Goal: Check status: Check status

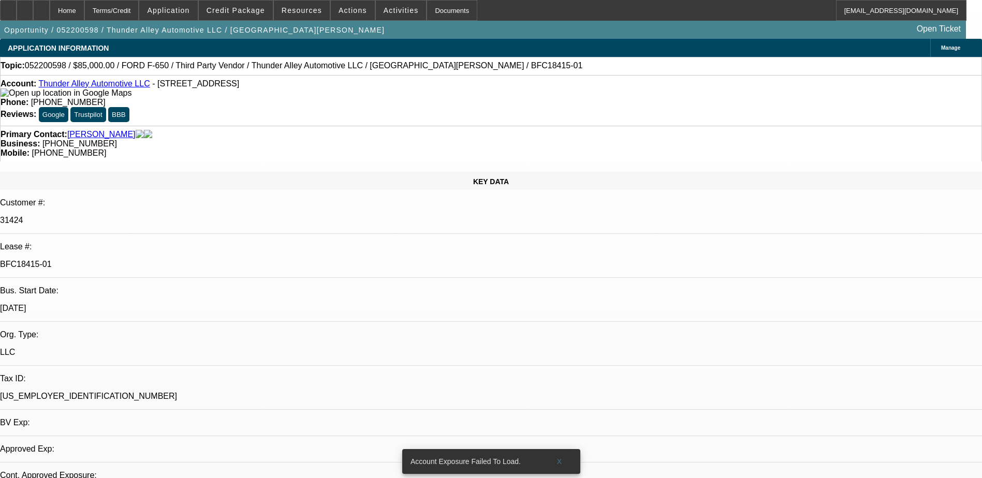
select select "0"
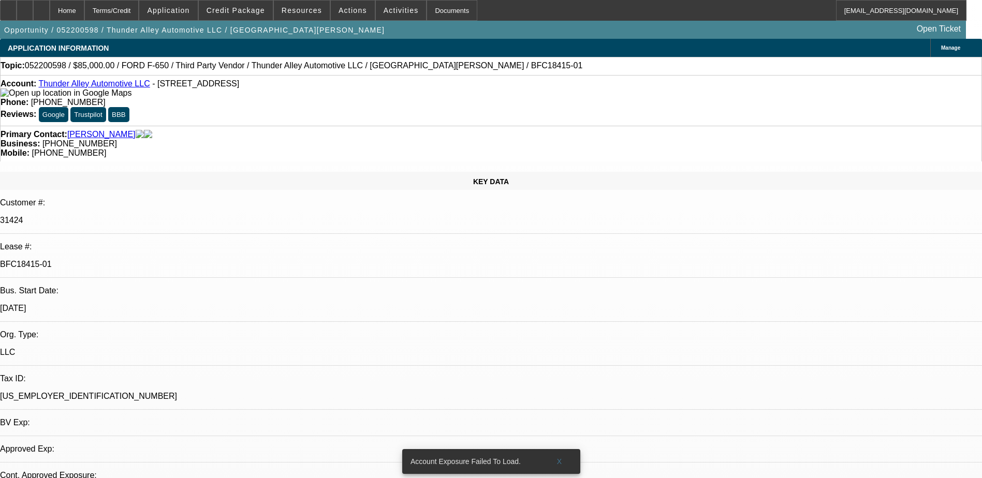
select select "0"
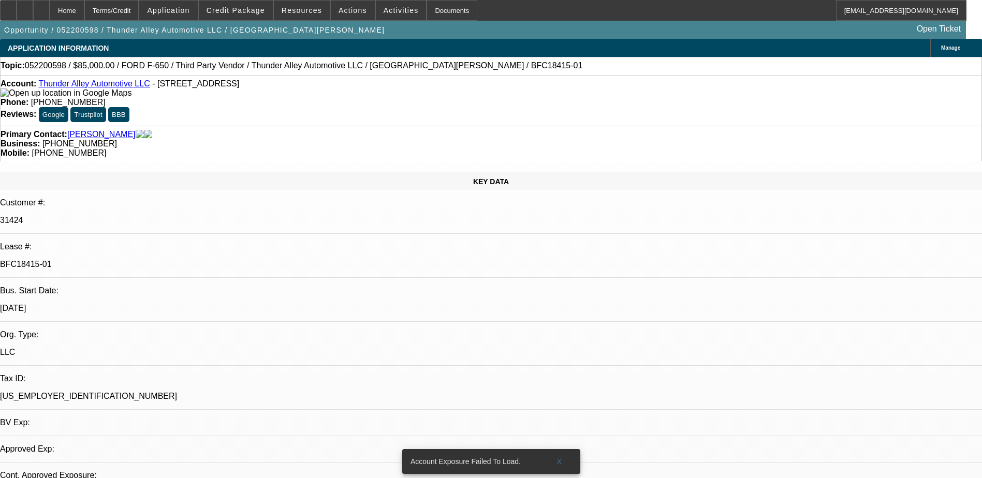
select select "0"
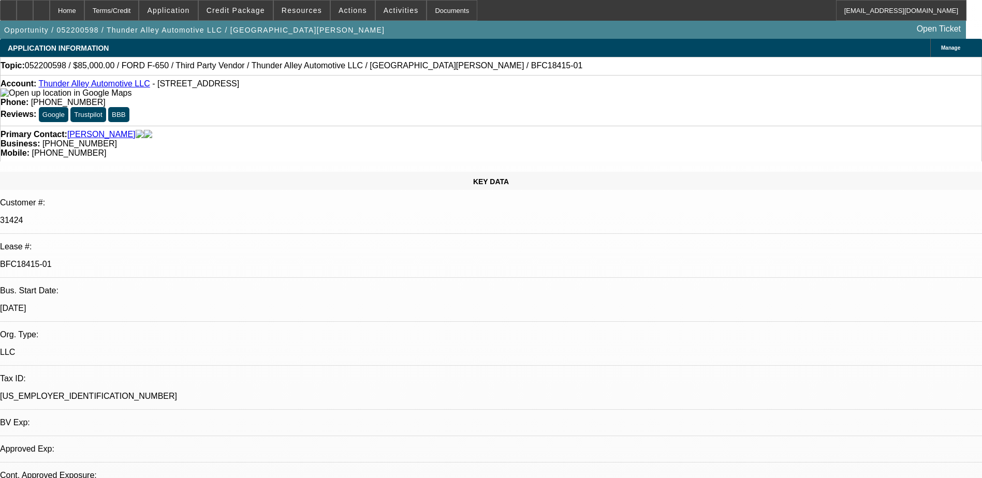
select select "1"
select select "6"
select select "1"
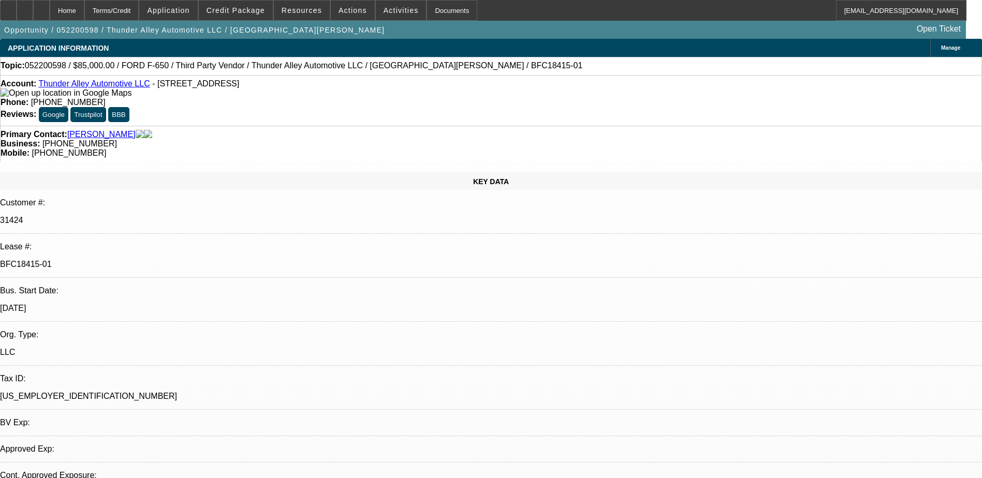
select select "6"
select select "1"
select select "6"
select select "1"
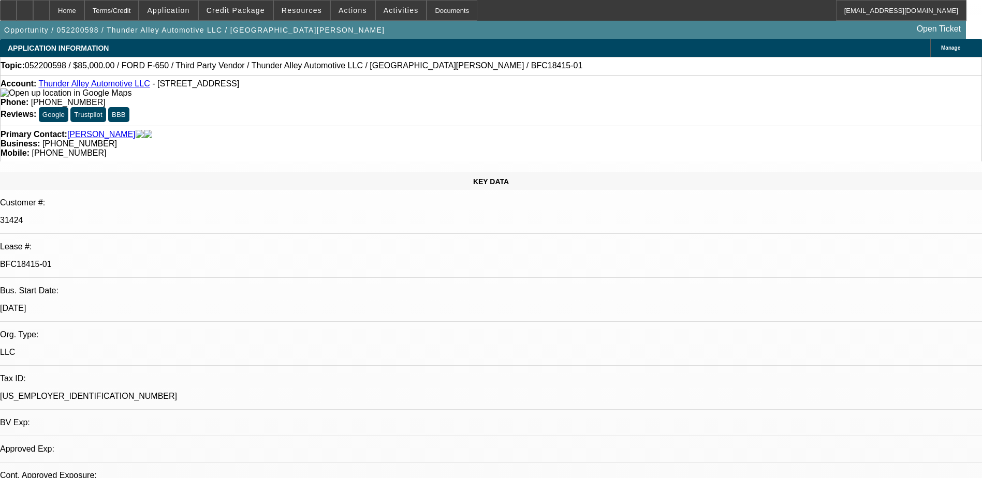
select select "1"
select select "6"
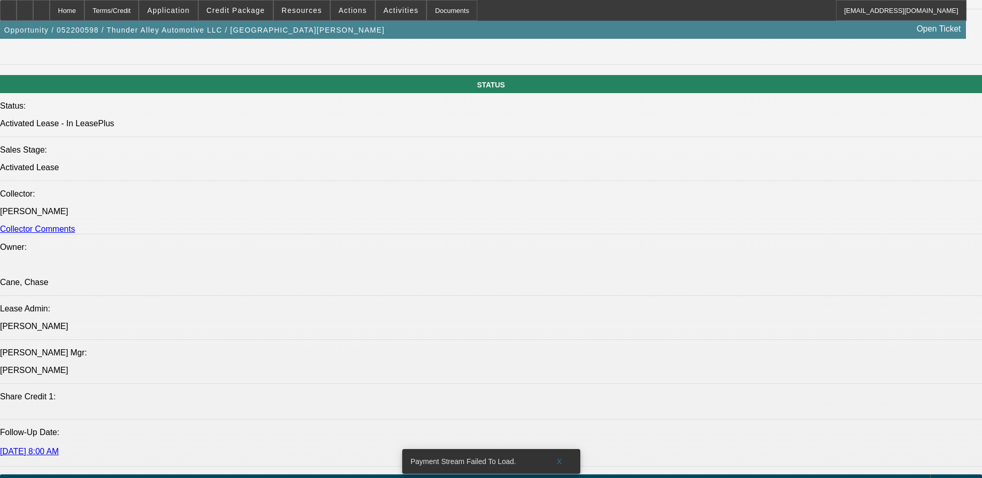
scroll to position [828, 0]
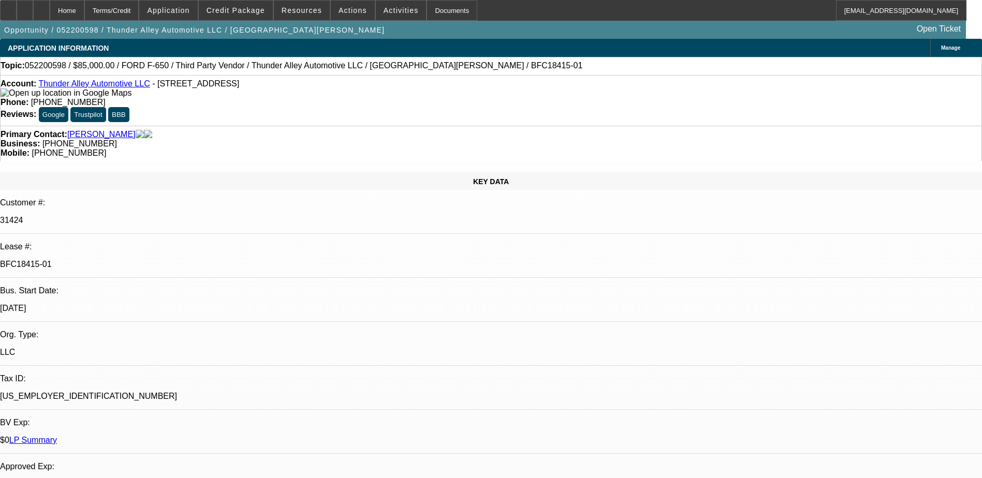
select select "0"
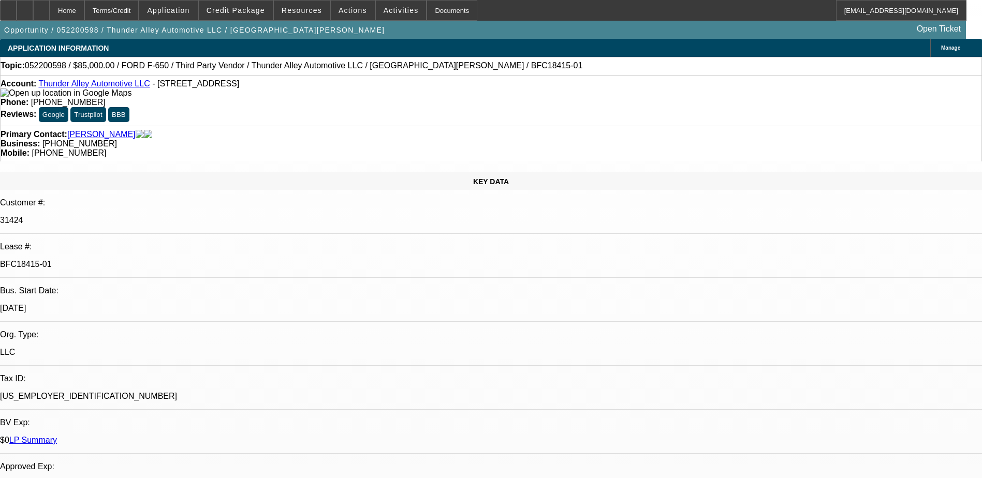
select select "0"
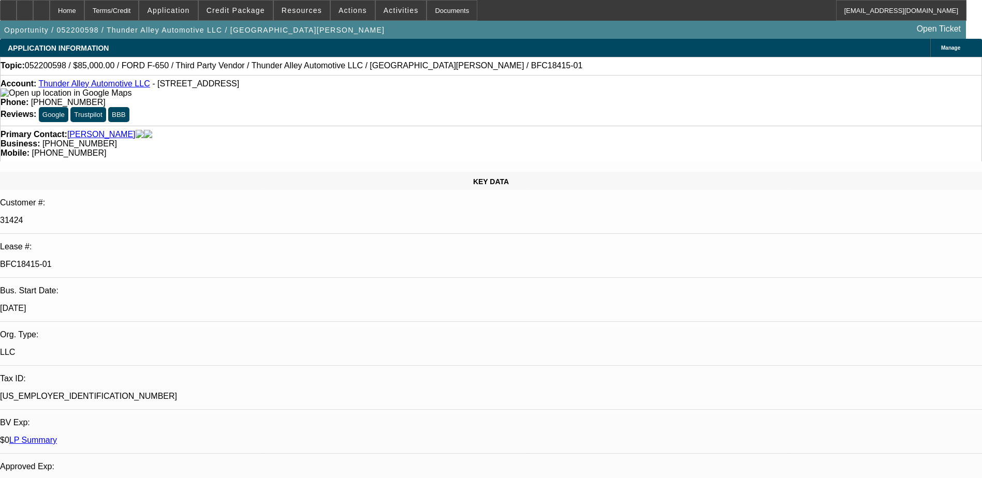
select select "0"
select select "1"
select select "6"
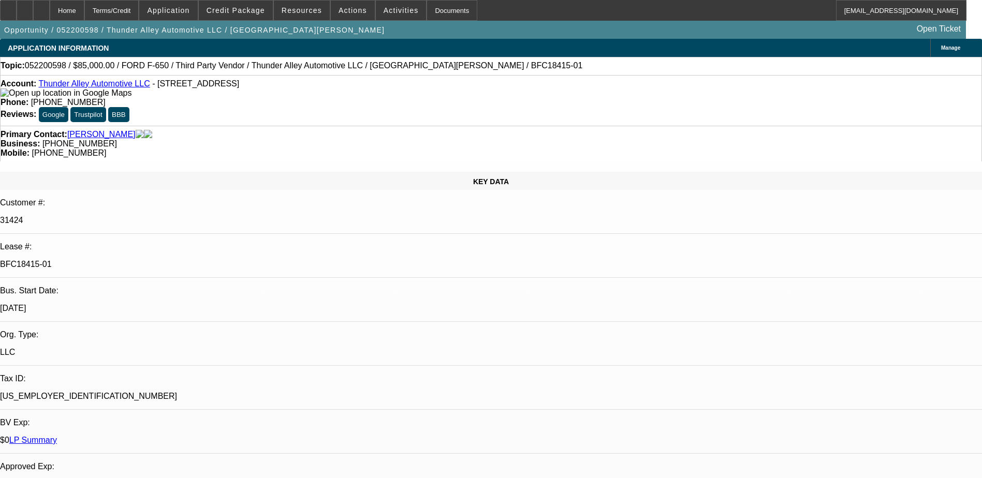
select select "1"
select select "6"
select select "1"
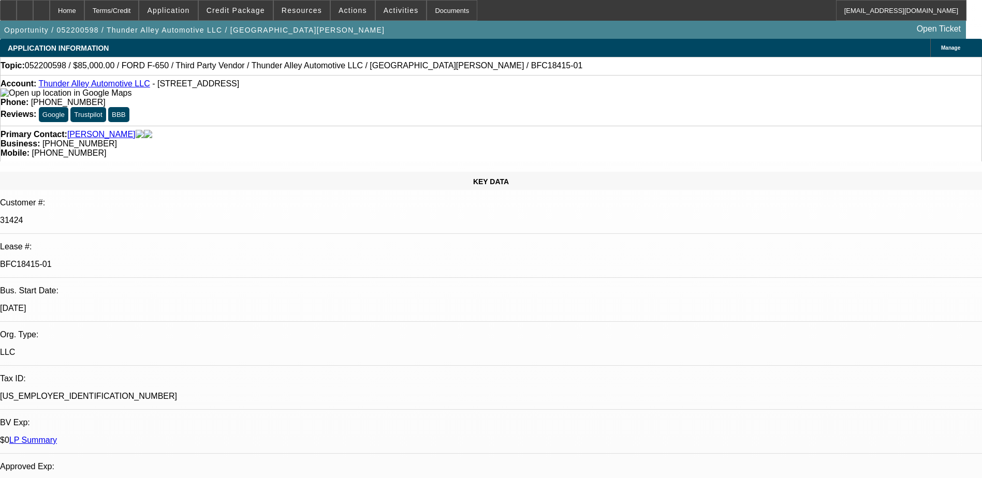
select select "6"
select select "1"
select select "6"
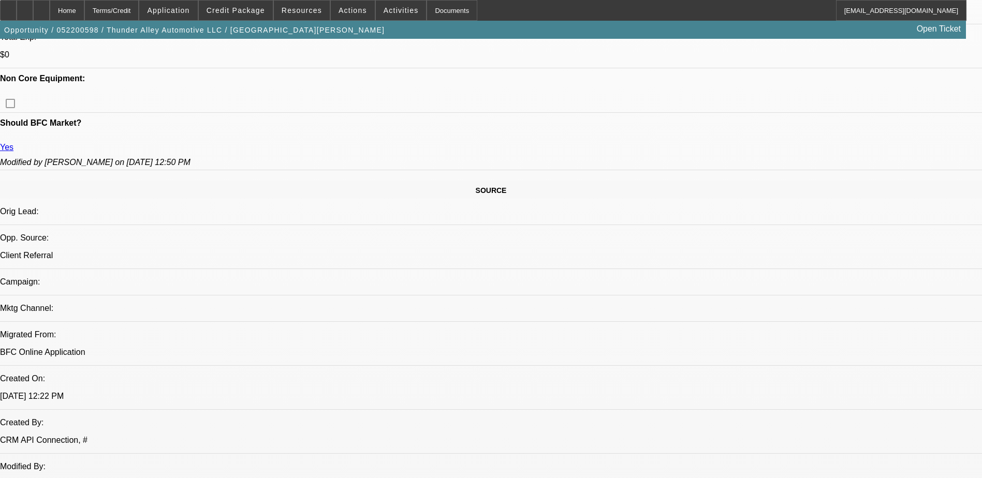
scroll to position [103, 0]
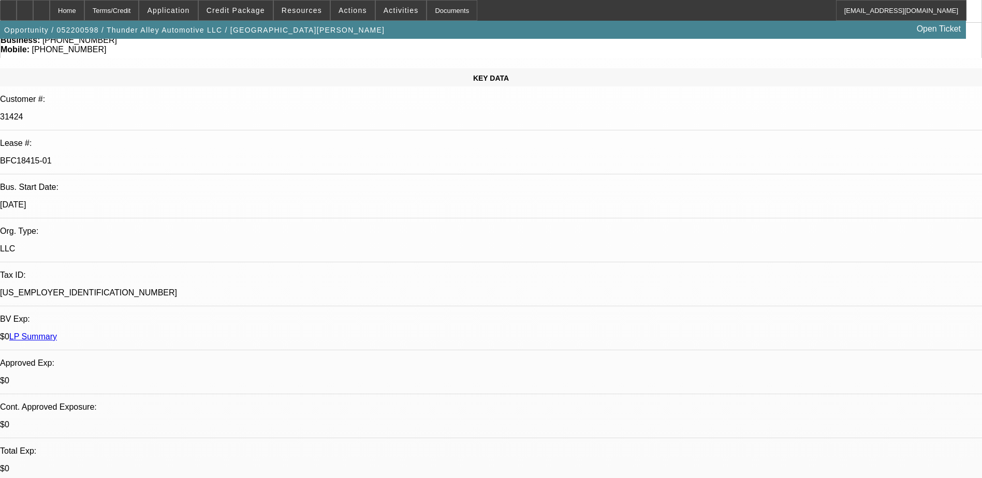
click at [57, 332] on link "LP Summary" at bounding box center [33, 336] width 48 height 9
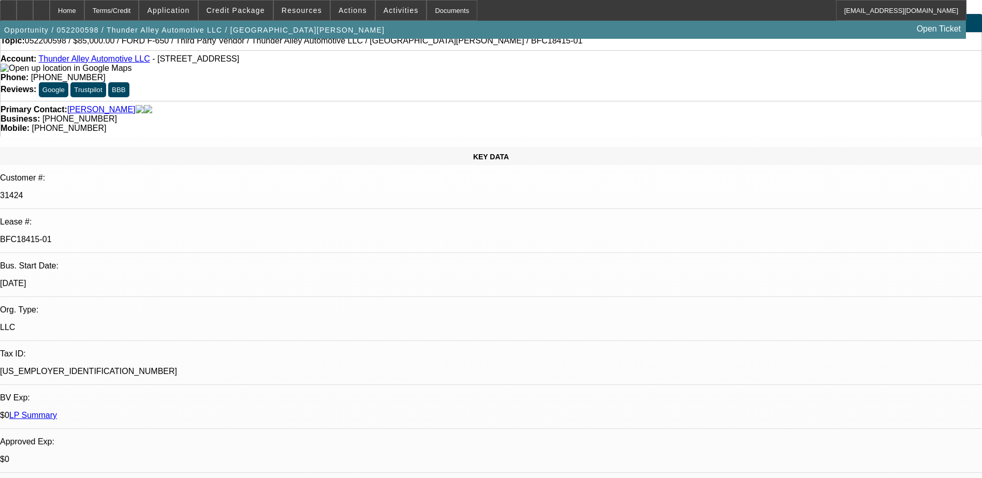
scroll to position [0, 0]
